Goal: Information Seeking & Learning: Compare options

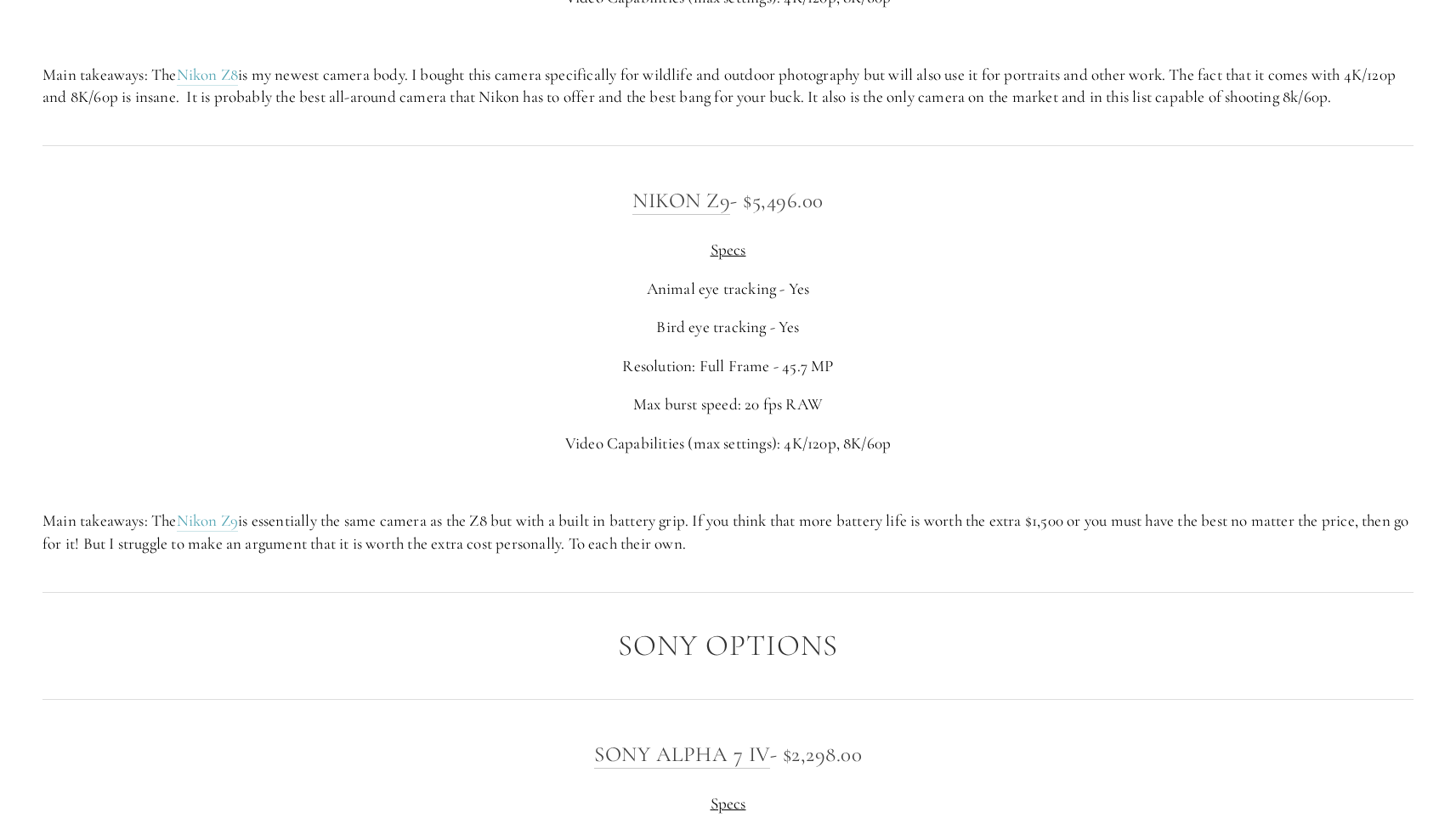
scroll to position [3964, 0]
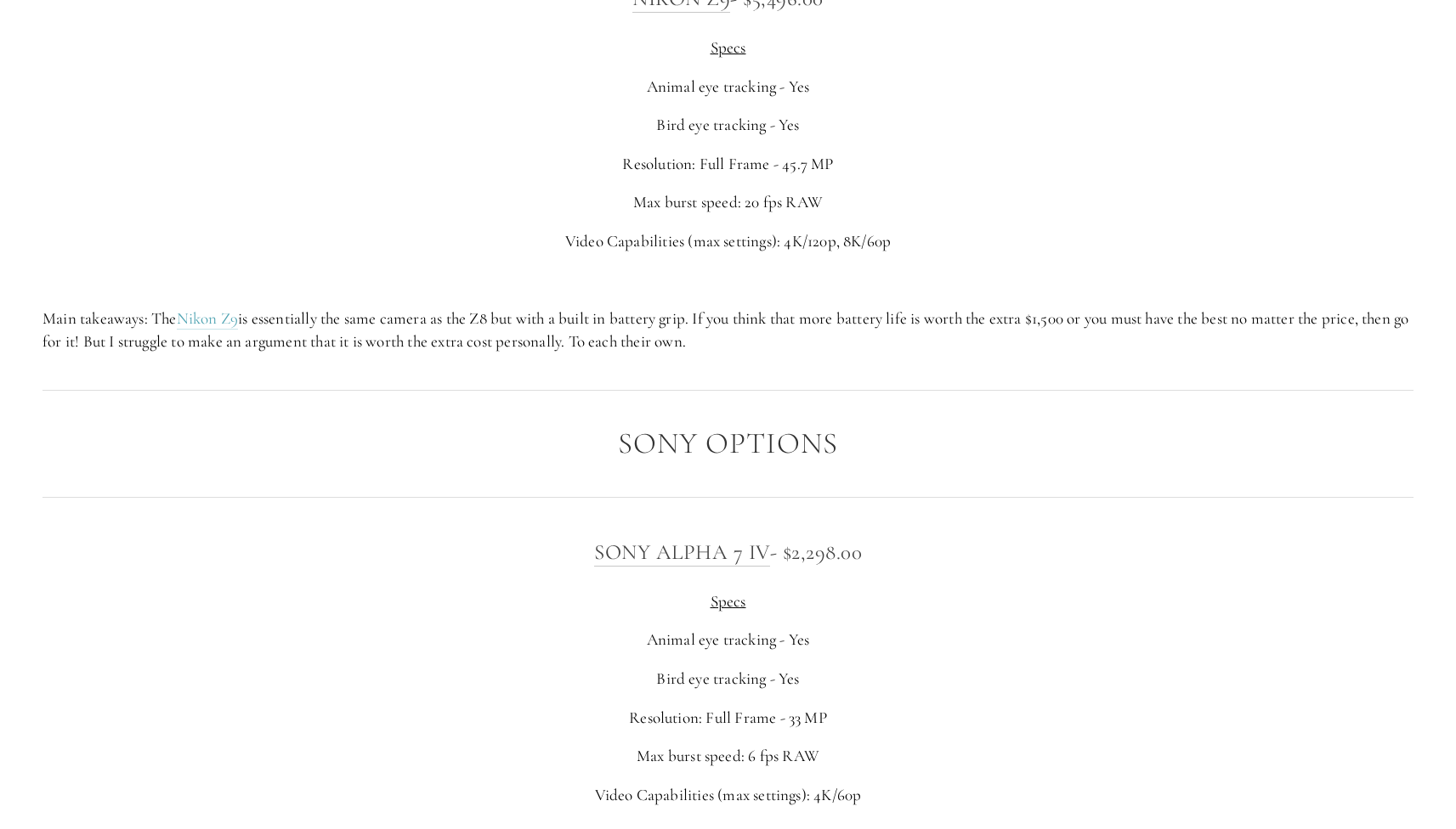
drag, startPoint x: 378, startPoint y: 208, endPoint x: 359, endPoint y: 338, distance: 131.4
click at [359, 338] on div "Nikon Z9 - $5,496.00 Specs Animal eye tracking - Yes Bird eye tracking - Yes Re…" at bounding box center [728, 167] width 1400 height 401
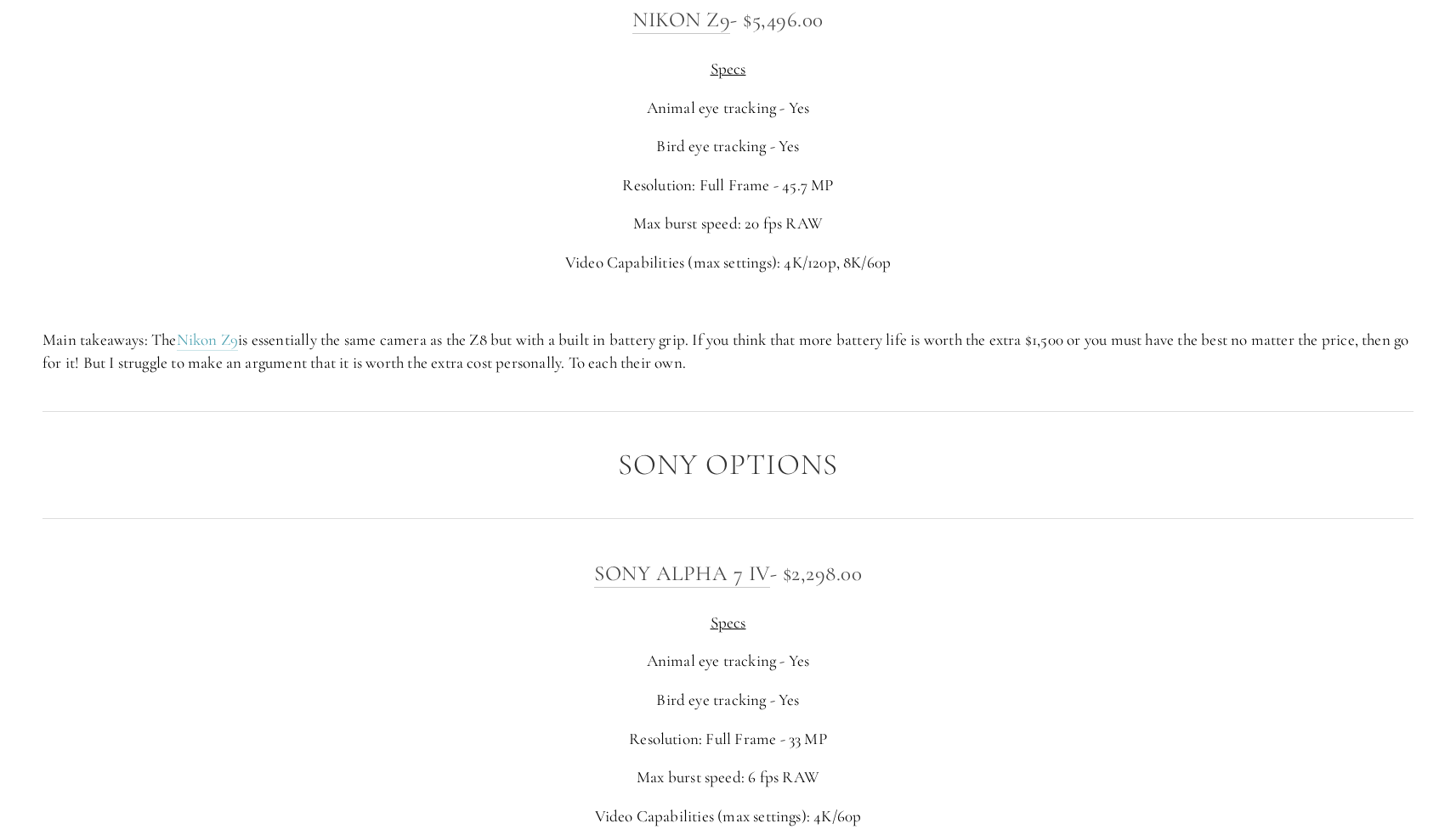
drag, startPoint x: 399, startPoint y: 215, endPoint x: 215, endPoint y: 184, distance: 186.6
click at [215, 183] on div "Nikon Z9 - $5,496.00 Specs Animal eye tracking - Yes Bird eye tracking - Yes Re…" at bounding box center [728, 188] width 1371 height 372
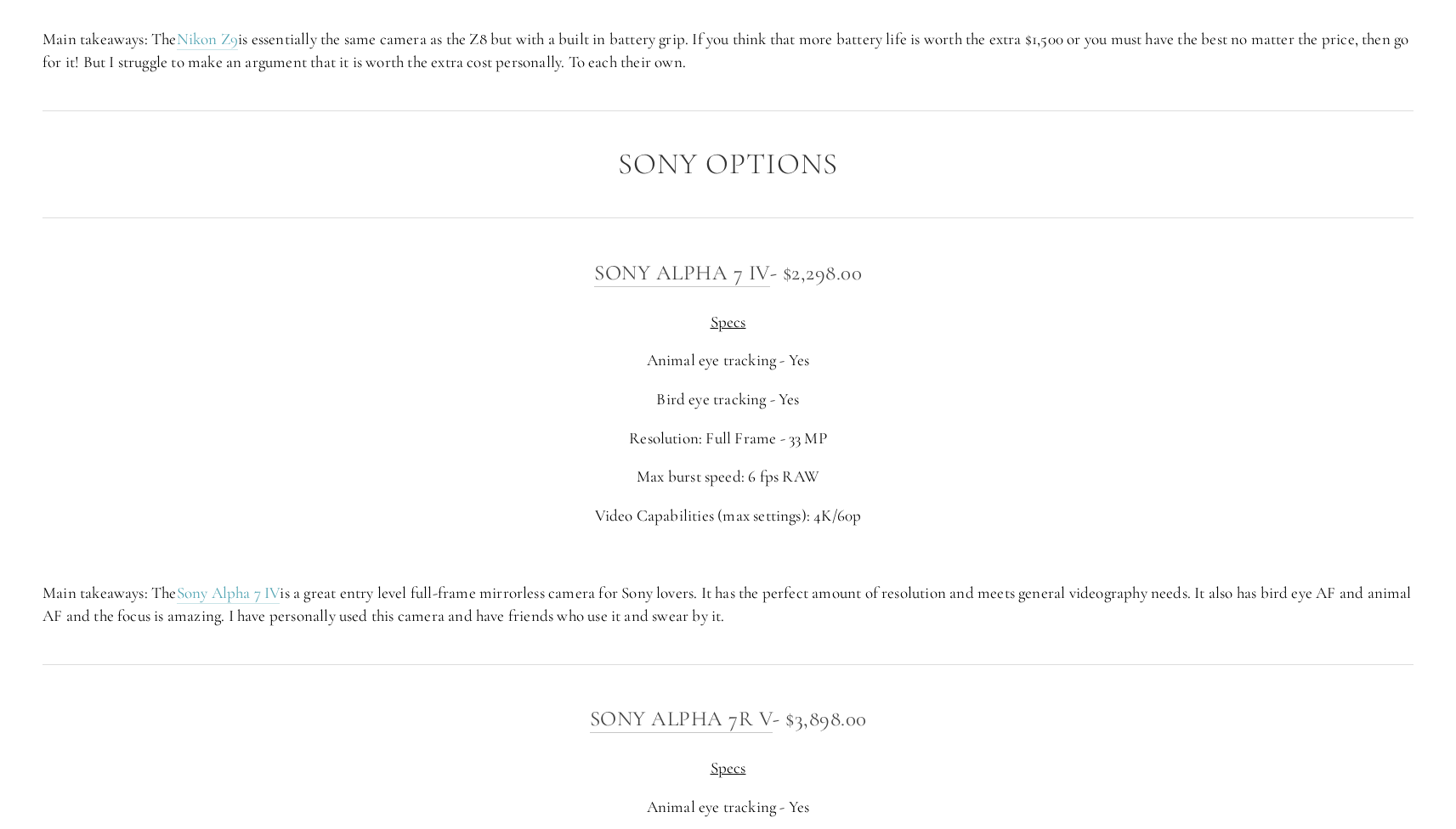
scroll to position [4254, 0]
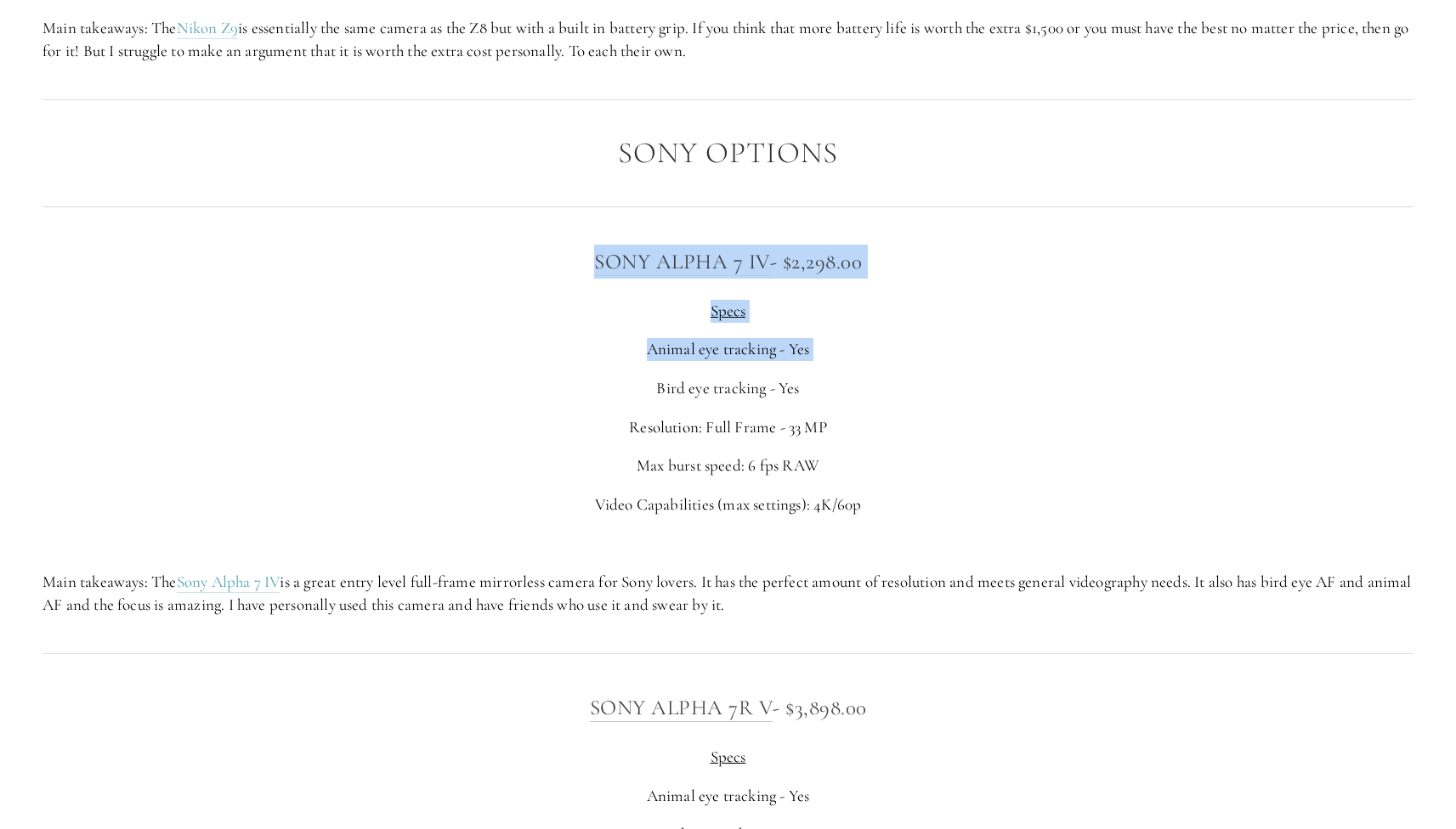
drag, startPoint x: 426, startPoint y: 231, endPoint x: 408, endPoint y: 379, distance: 149.1
click at [408, 379] on div "Sony Alpha 7 IV - $2,298.00 Specs Animal eye tracking - Yes Bird eye tracking -…" at bounding box center [728, 430] width 1371 height 372
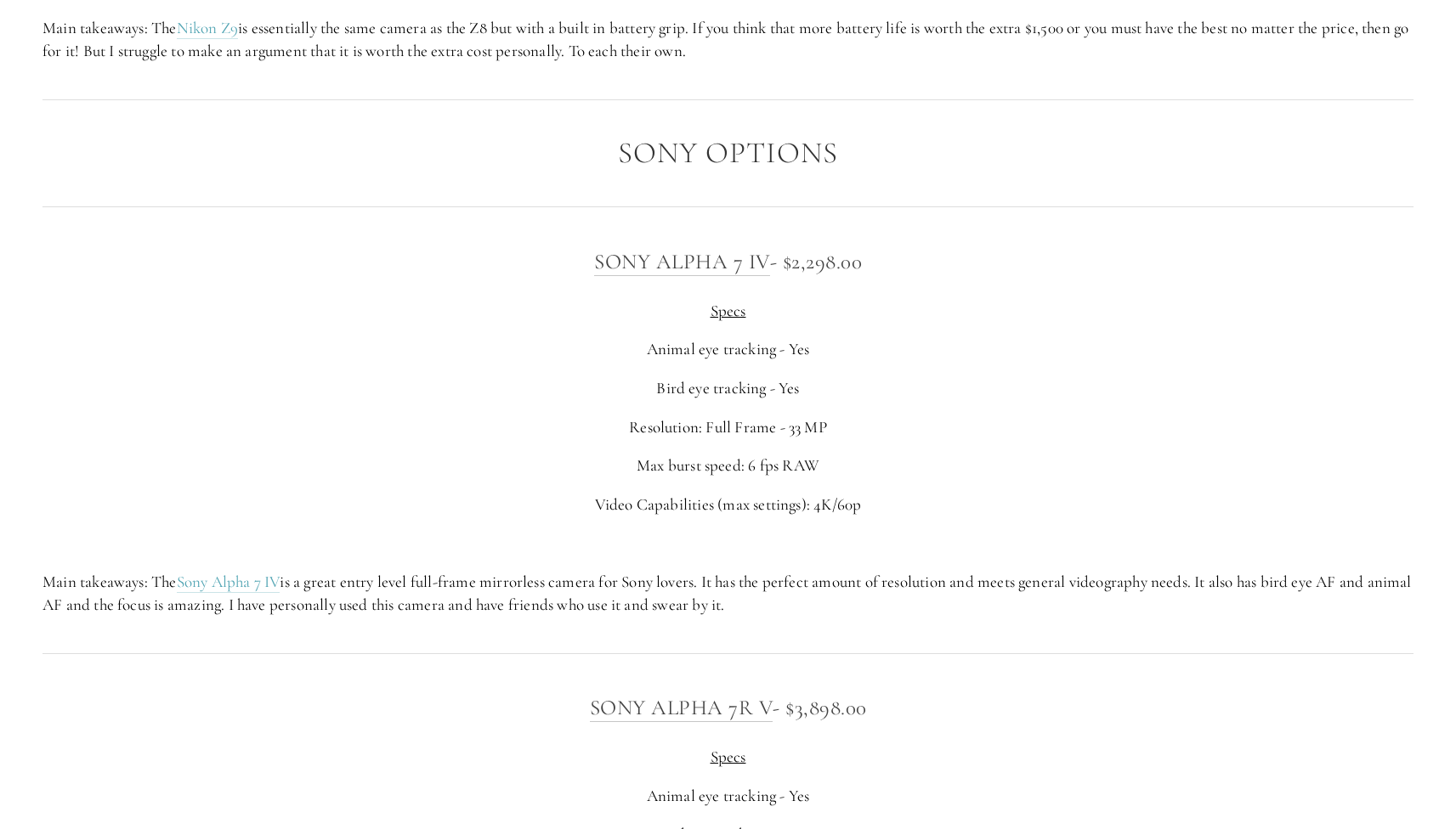
click at [408, 379] on div "Sony Alpha 7 IV - $2,298.00 Specs Animal eye tracking - Yes Bird eye tracking -…" at bounding box center [728, 430] width 1371 height 372
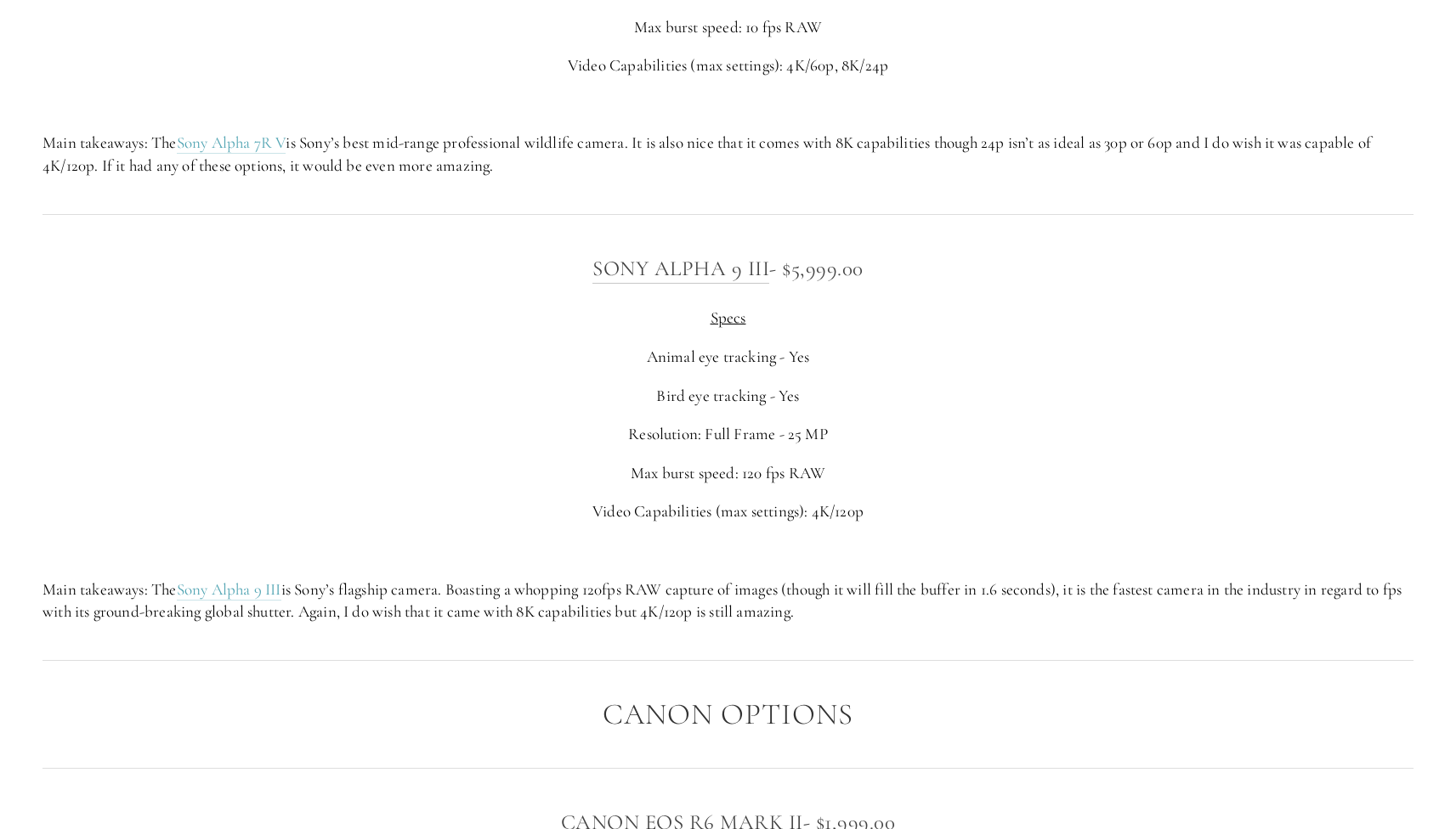
scroll to position [5039, 0]
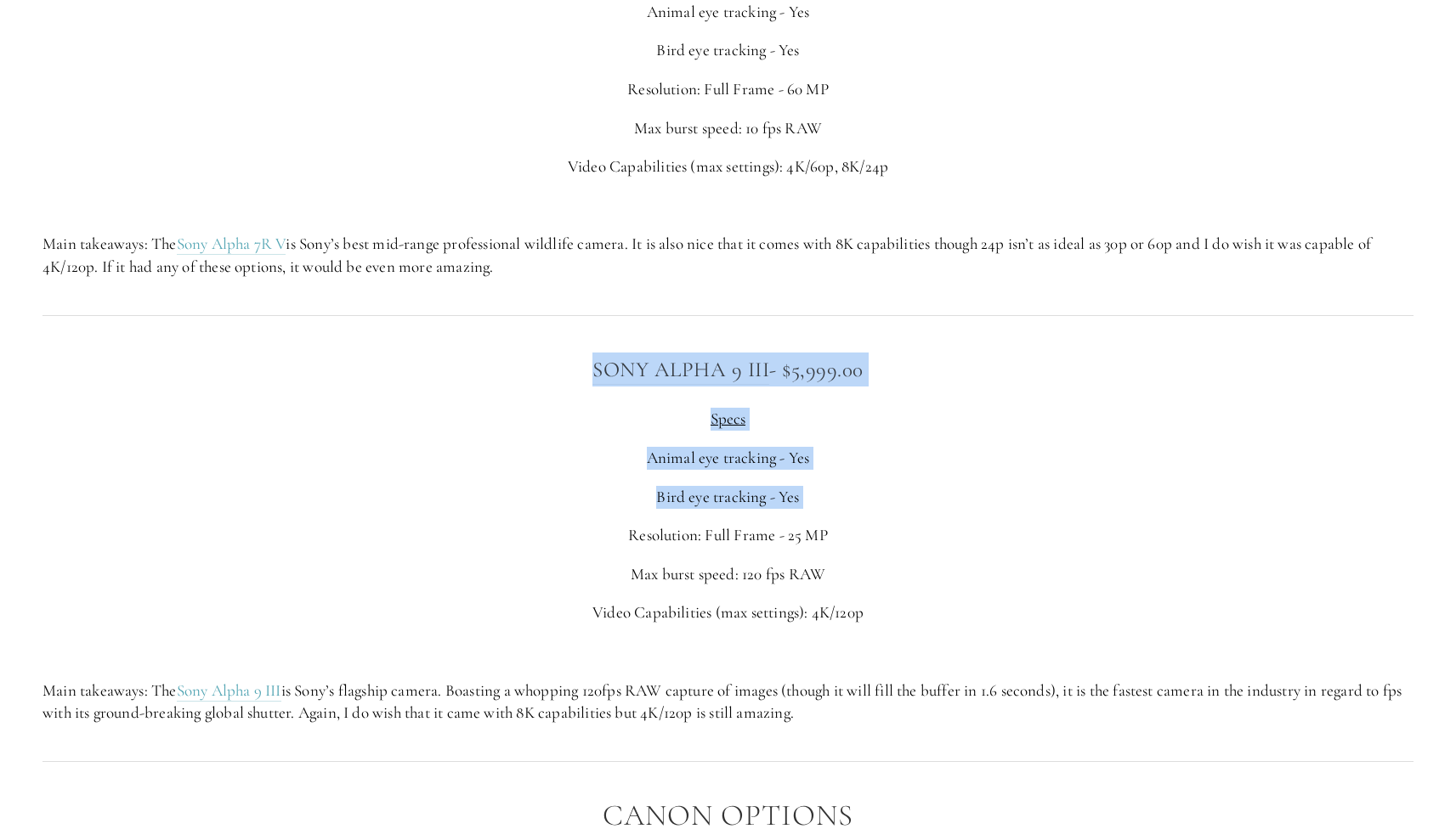
drag, startPoint x: 412, startPoint y: 309, endPoint x: 400, endPoint y: 493, distance: 184.4
click at [400, 493] on div "Sony Alpha 9 III - $5,999.00 Specs Animal eye tracking - Yes Bird eye tracking …" at bounding box center [728, 538] width 1400 height 401
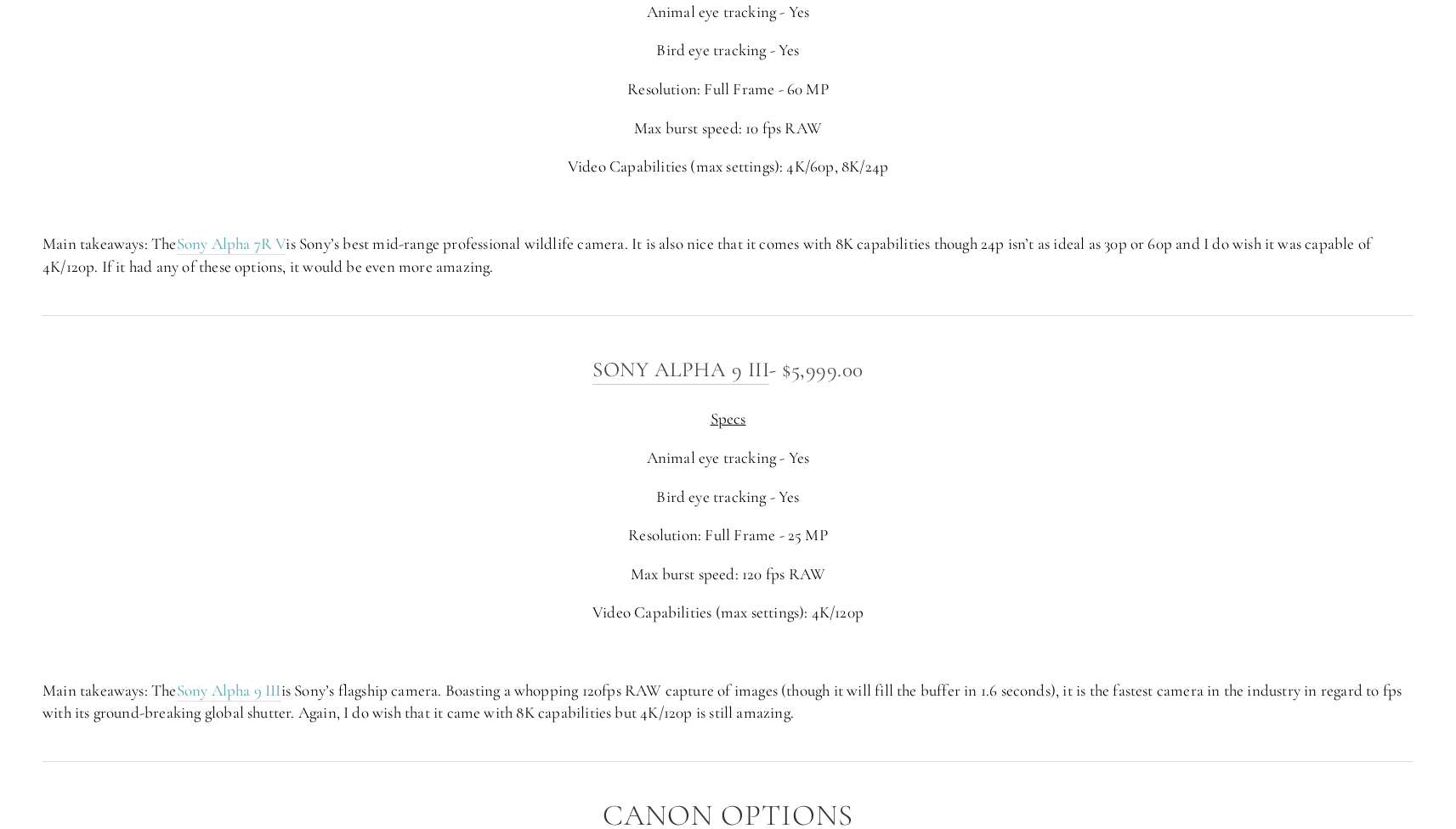
click at [400, 524] on p "Resolution: Full Frame - 25 MP" at bounding box center [728, 536] width 1371 height 23
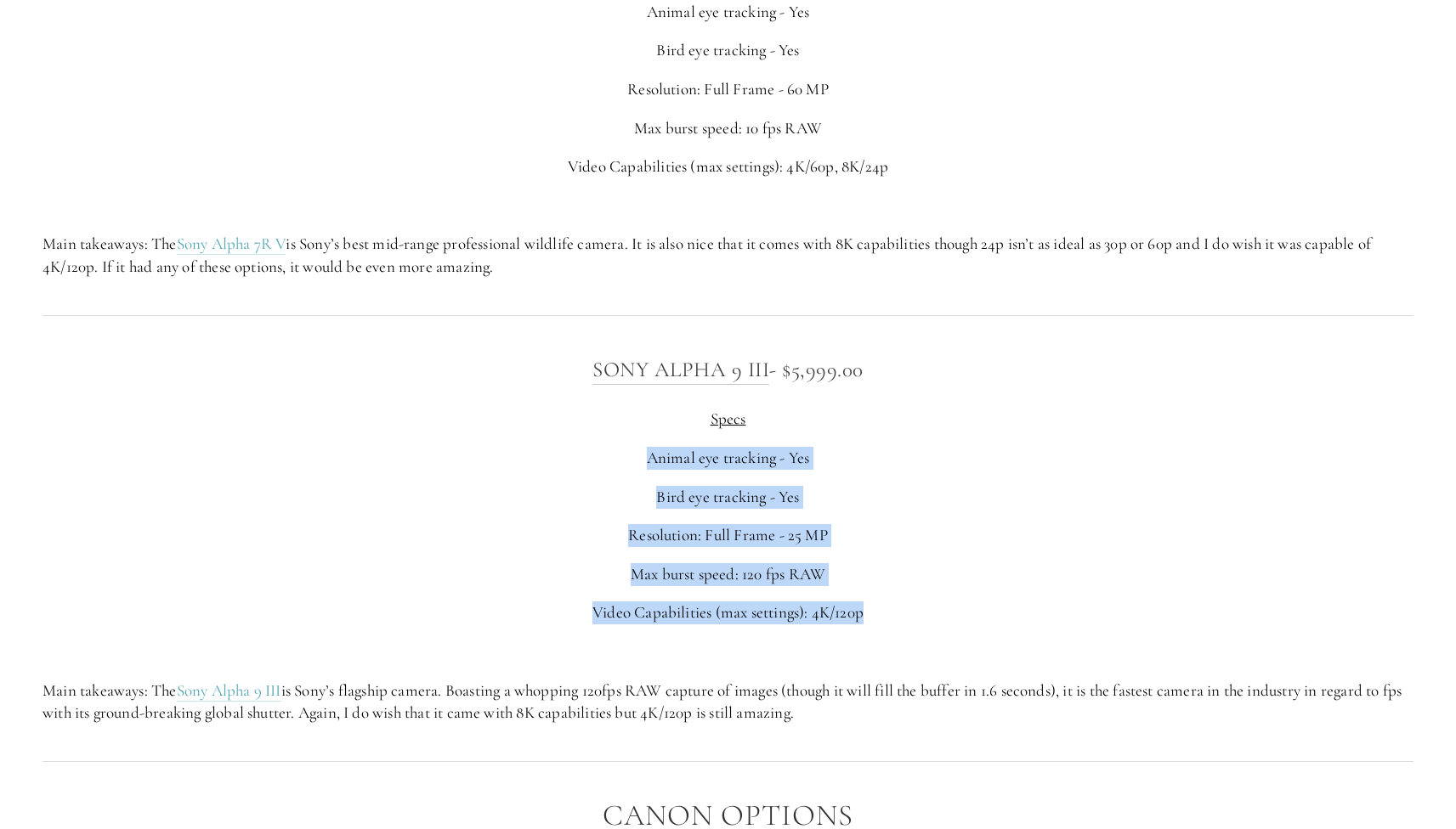
drag, startPoint x: 469, startPoint y: 507, endPoint x: 983, endPoint y: 606, distance: 523.4
click at [980, 614] on div "Sony Alpha 9 III - $5,999.00 Specs Animal eye tracking - Yes Bird eye tracking …" at bounding box center [728, 538] width 1371 height 372
click at [983, 641] on p at bounding box center [728, 652] width 1371 height 23
drag, startPoint x: 833, startPoint y: 529, endPoint x: 431, endPoint y: 426, distance: 415.0
click at [431, 426] on div "Sony Alpha 9 III - $5,999.00 Specs Animal eye tracking - Yes Bird eye tracking …" at bounding box center [728, 538] width 1371 height 372
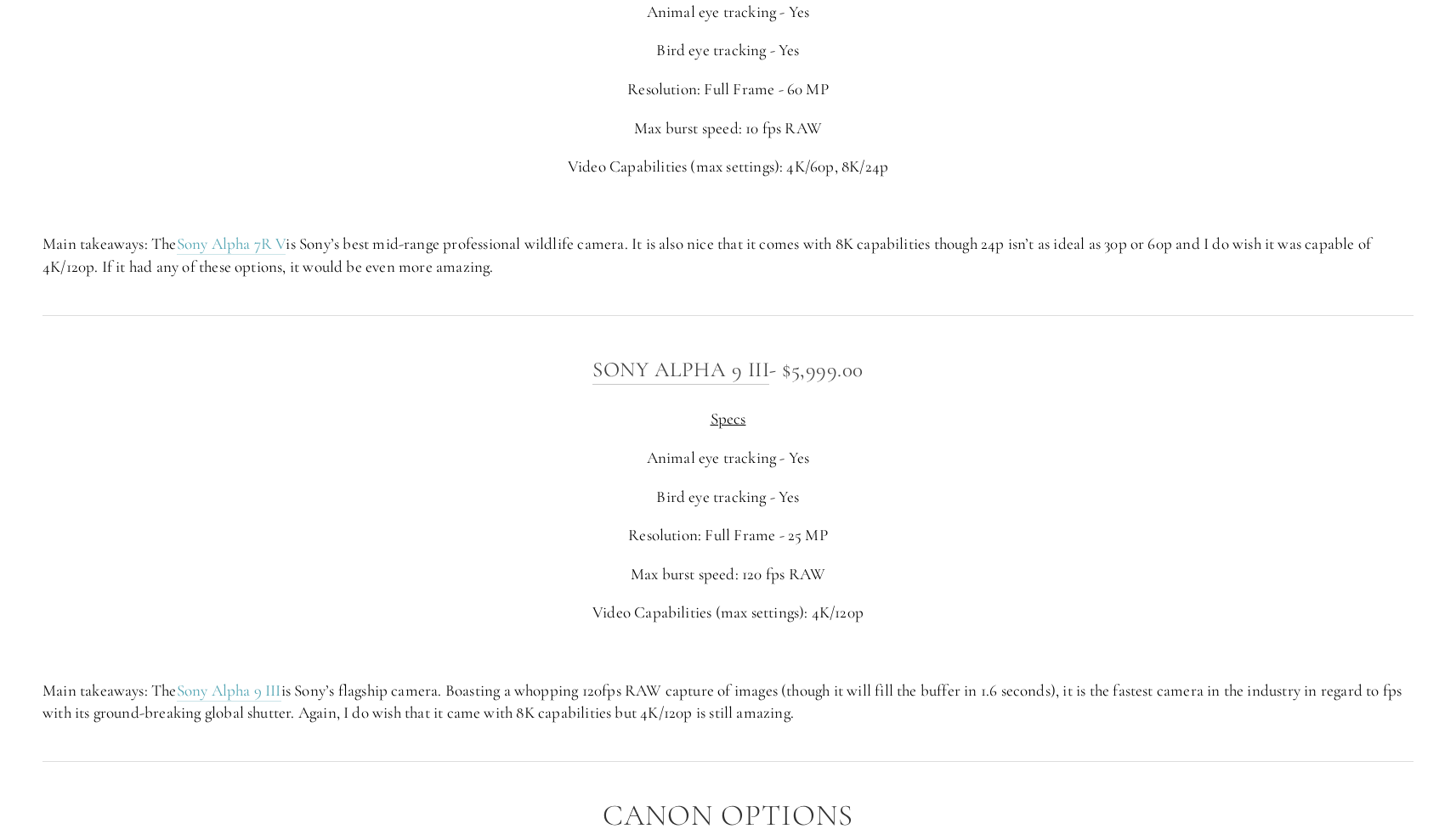
click at [424, 447] on p "Animal eye tracking - Yes" at bounding box center [728, 458] width 1371 height 23
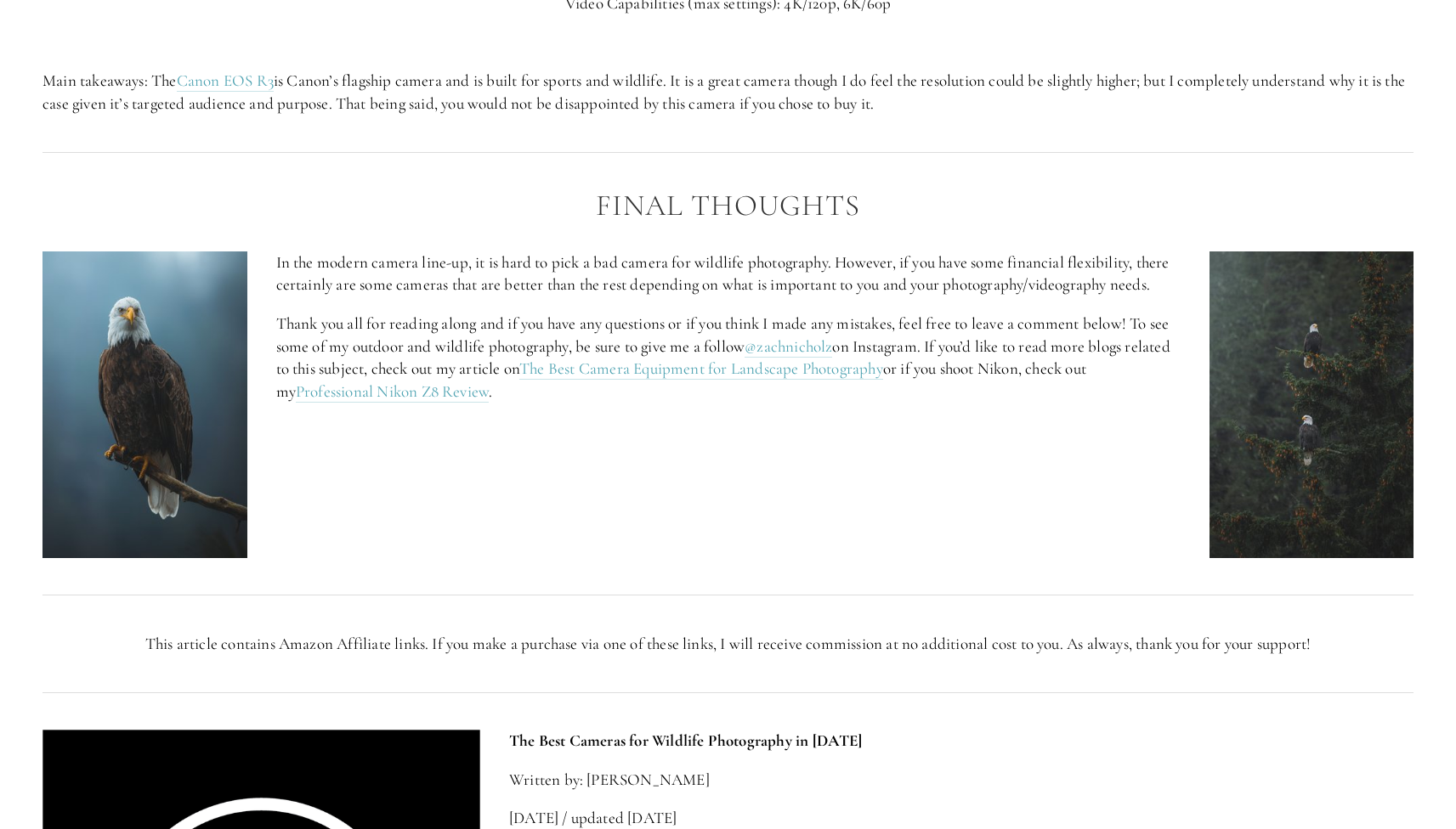
scroll to position [6993, 0]
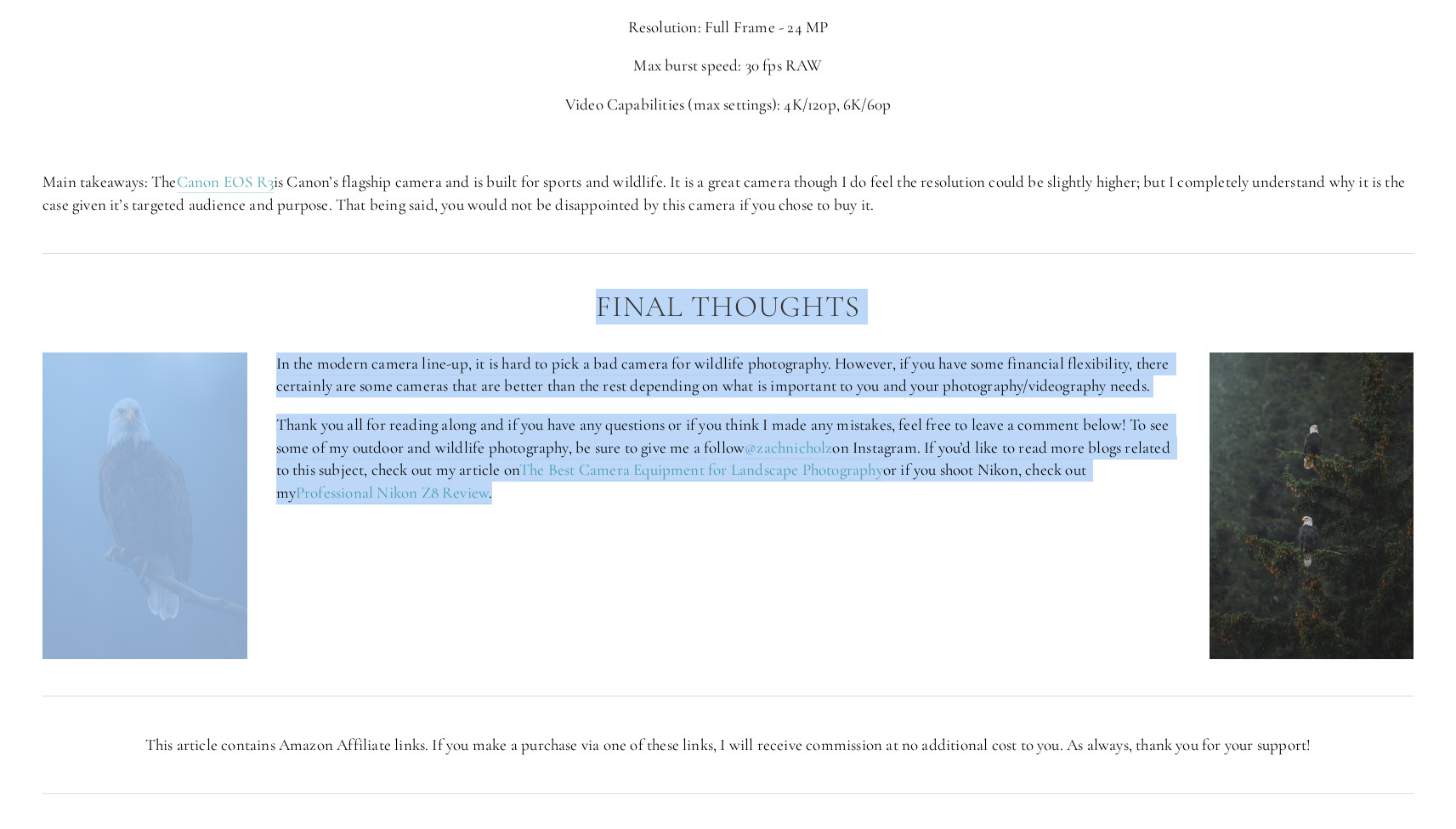
drag, startPoint x: 447, startPoint y: 209, endPoint x: 644, endPoint y: 532, distance: 378.3
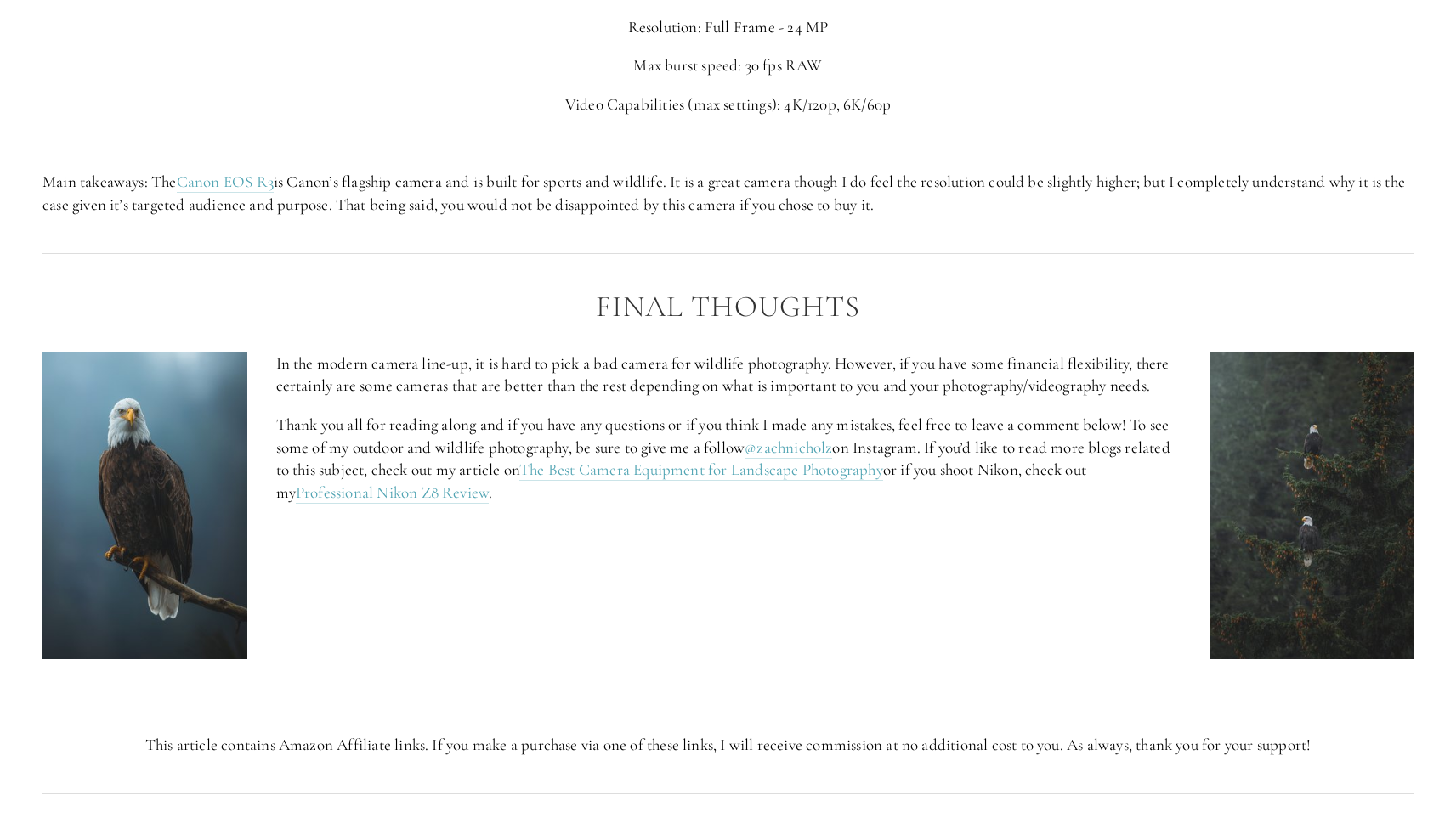
drag, startPoint x: 644, startPoint y: 532, endPoint x: 647, endPoint y: 521, distance: 11.4
click at [644, 531] on div "In the modern camera line-up, it is hard to pick a bad camera for wildlife phot…" at bounding box center [728, 506] width 1400 height 336
